Goal: Find specific page/section: Find specific page/section

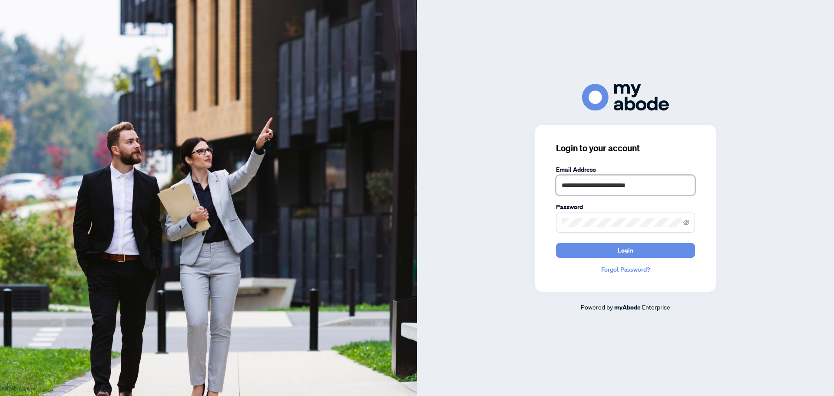
type input "**********"
click at [689, 222] on span at bounding box center [625, 222] width 139 height 20
click at [689, 222] on icon "eye-invisible" at bounding box center [686, 221] width 6 height 5
click at [689, 222] on icon "eye" at bounding box center [686, 222] width 6 height 4
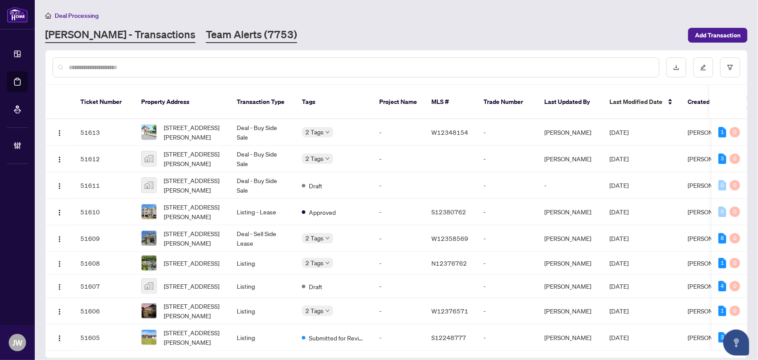
click at [216, 40] on link "Team Alerts (7753)" at bounding box center [251, 35] width 91 height 16
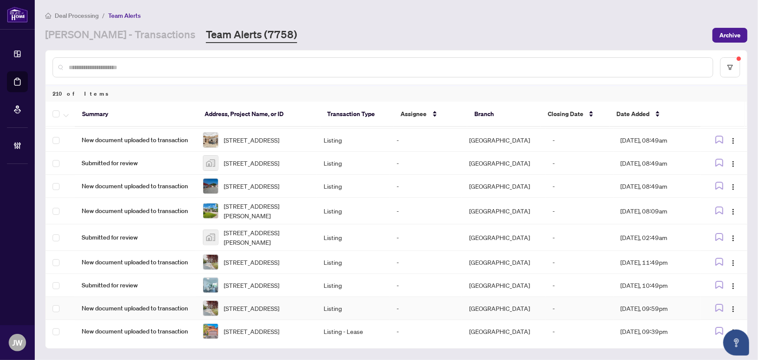
scroll to position [1608, 0]
click at [78, 35] on link "[PERSON_NAME] - Transactions" at bounding box center [120, 35] width 150 height 16
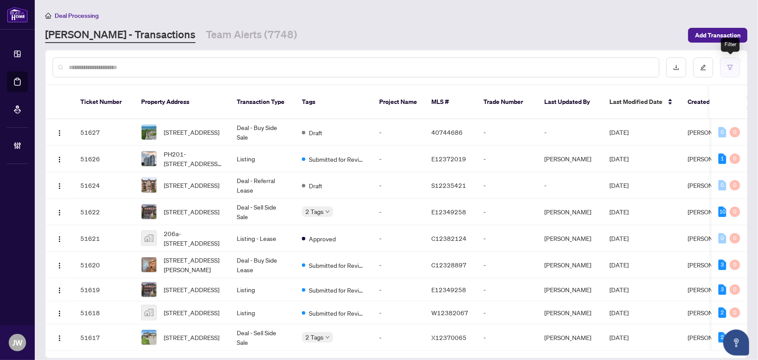
click at [735, 68] on button "button" at bounding box center [730, 67] width 20 height 20
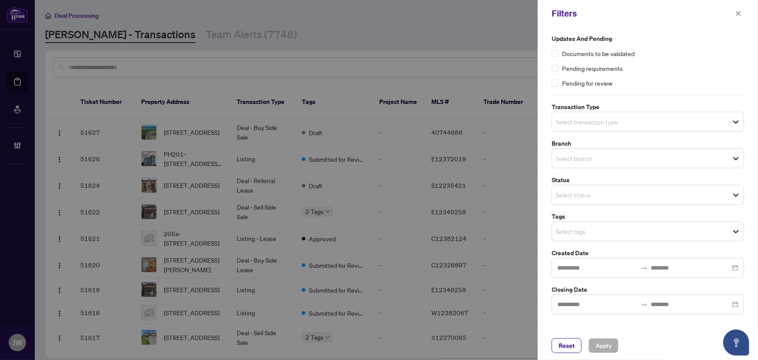
click at [563, 168] on div "Select branch" at bounding box center [648, 158] width 192 height 20
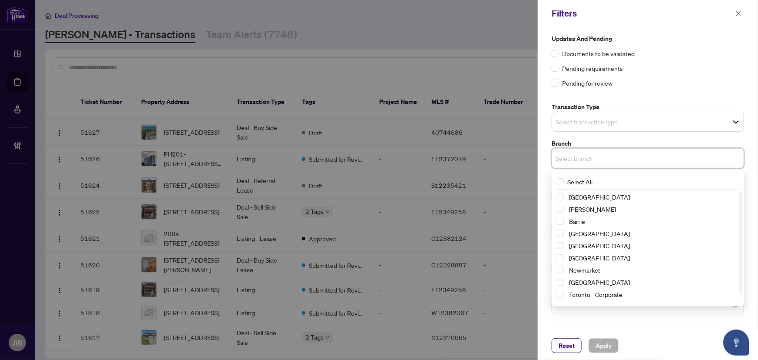
click at [565, 245] on div "[GEOGRAPHIC_DATA]" at bounding box center [648, 245] width 182 height 10
click at [560, 247] on span "Select Durham" at bounding box center [560, 245] width 7 height 7
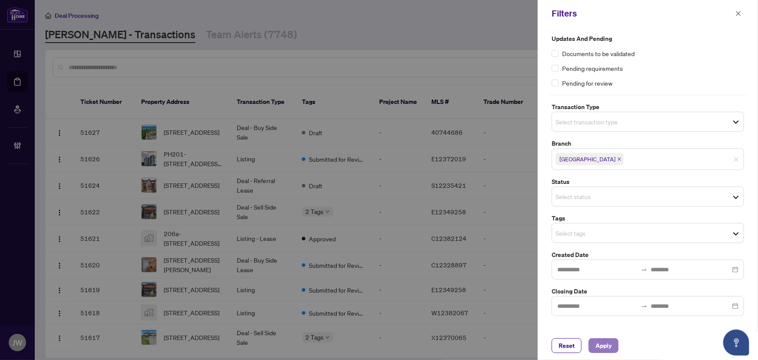
click at [598, 349] on span "Apply" at bounding box center [604, 345] width 16 height 14
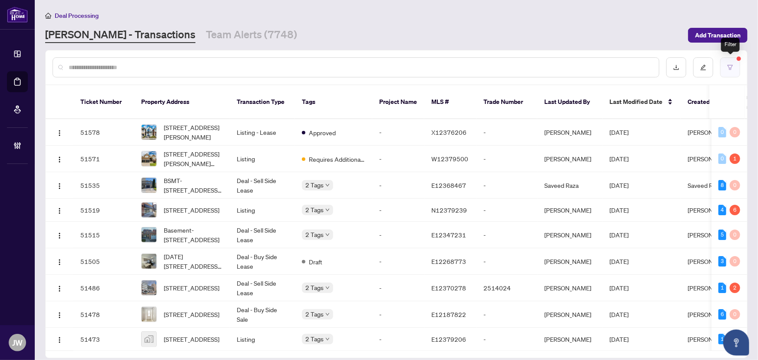
click at [730, 62] on button "button" at bounding box center [730, 67] width 20 height 20
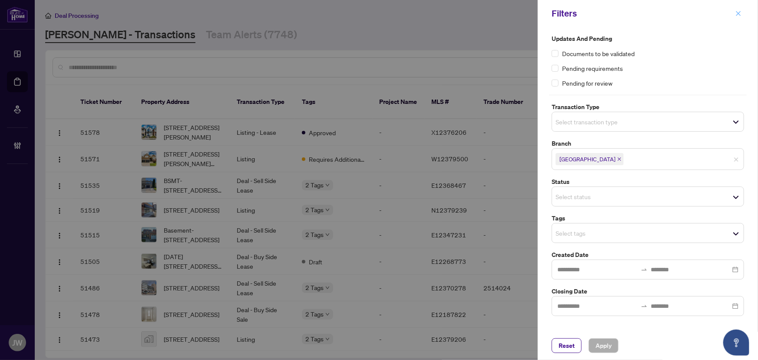
click at [739, 10] on icon "close" at bounding box center [738, 13] width 6 height 6
